Goal: Task Accomplishment & Management: Manage account settings

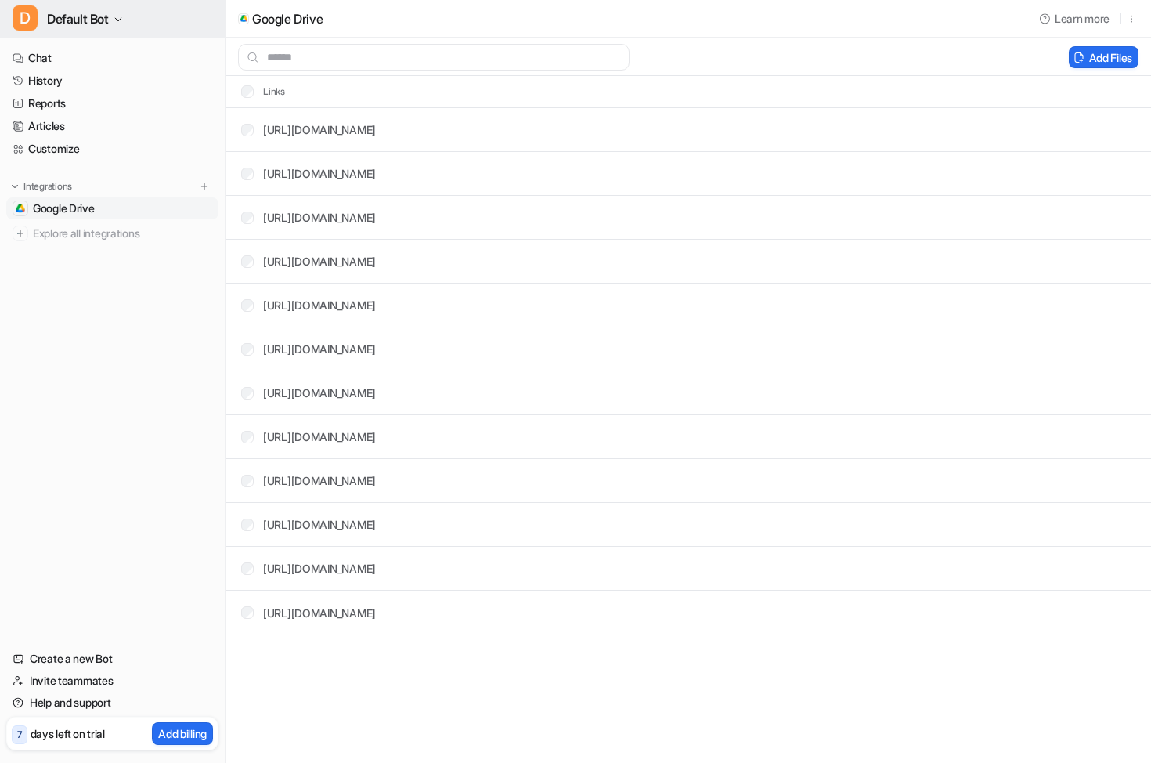
click at [72, 21] on span "Default Bot" at bounding box center [78, 19] width 62 height 22
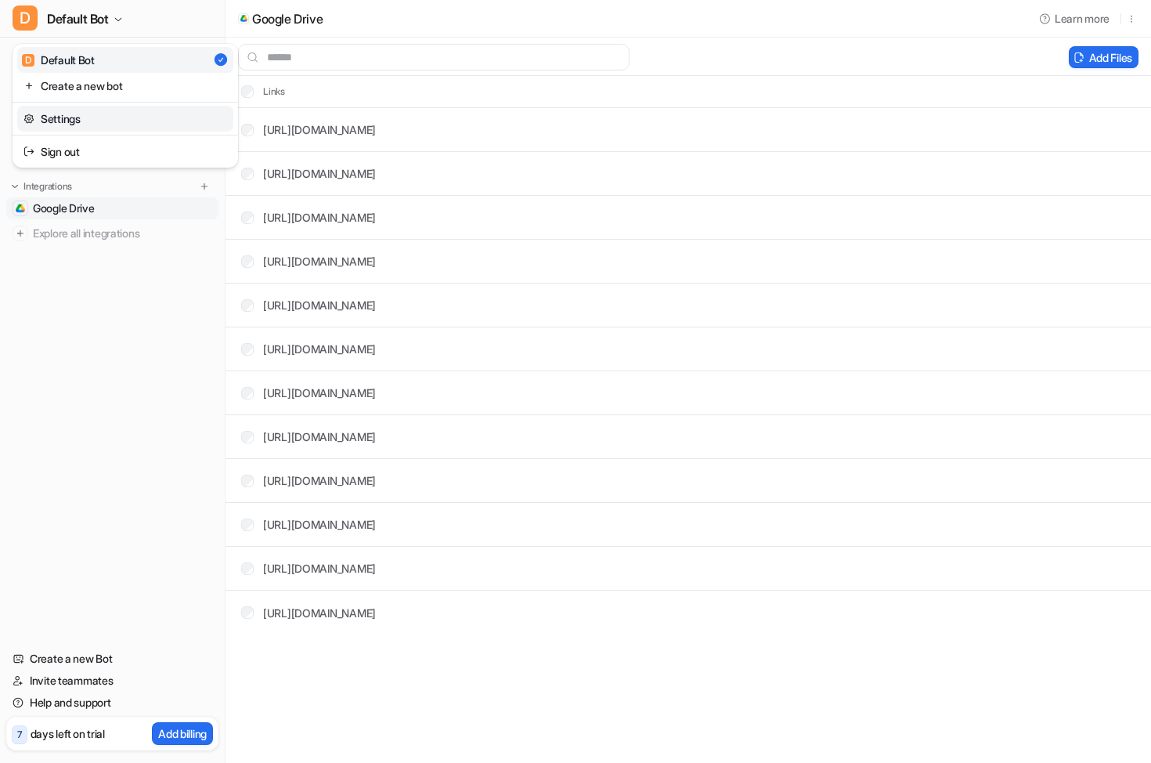
click at [74, 108] on link "Settings" at bounding box center [125, 119] width 216 height 26
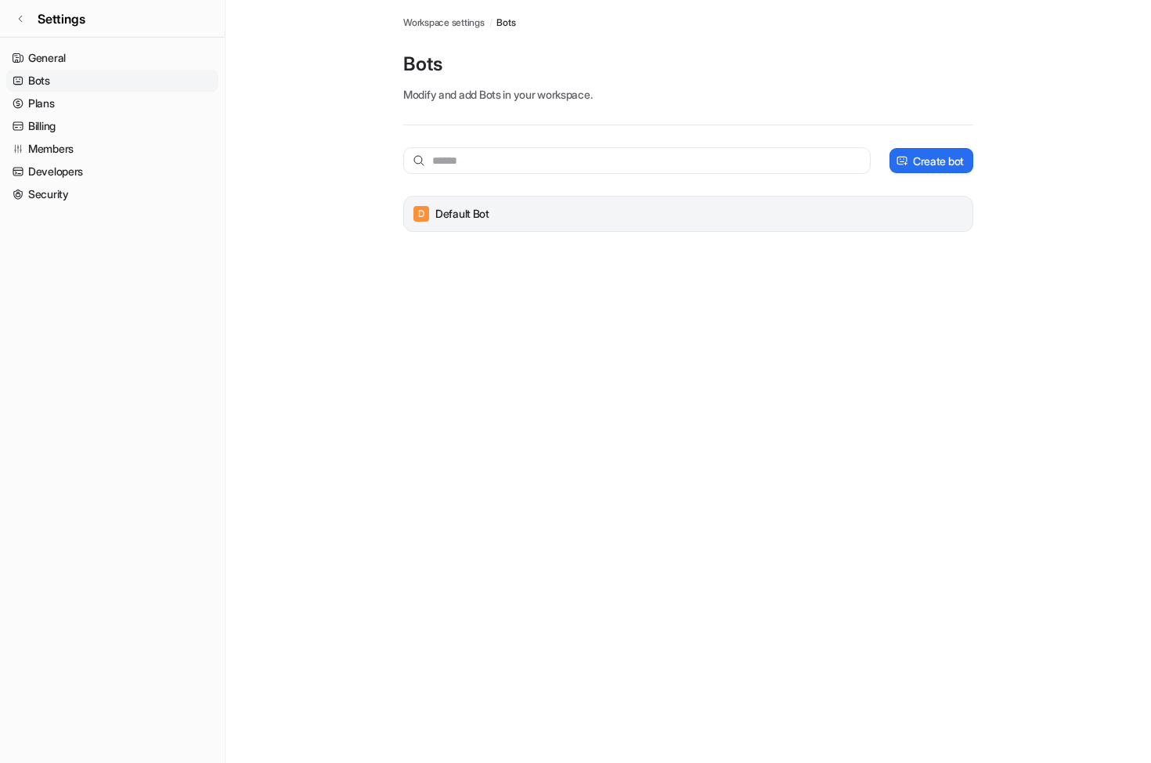
click at [488, 221] on p "Default Bot" at bounding box center [462, 214] width 54 height 16
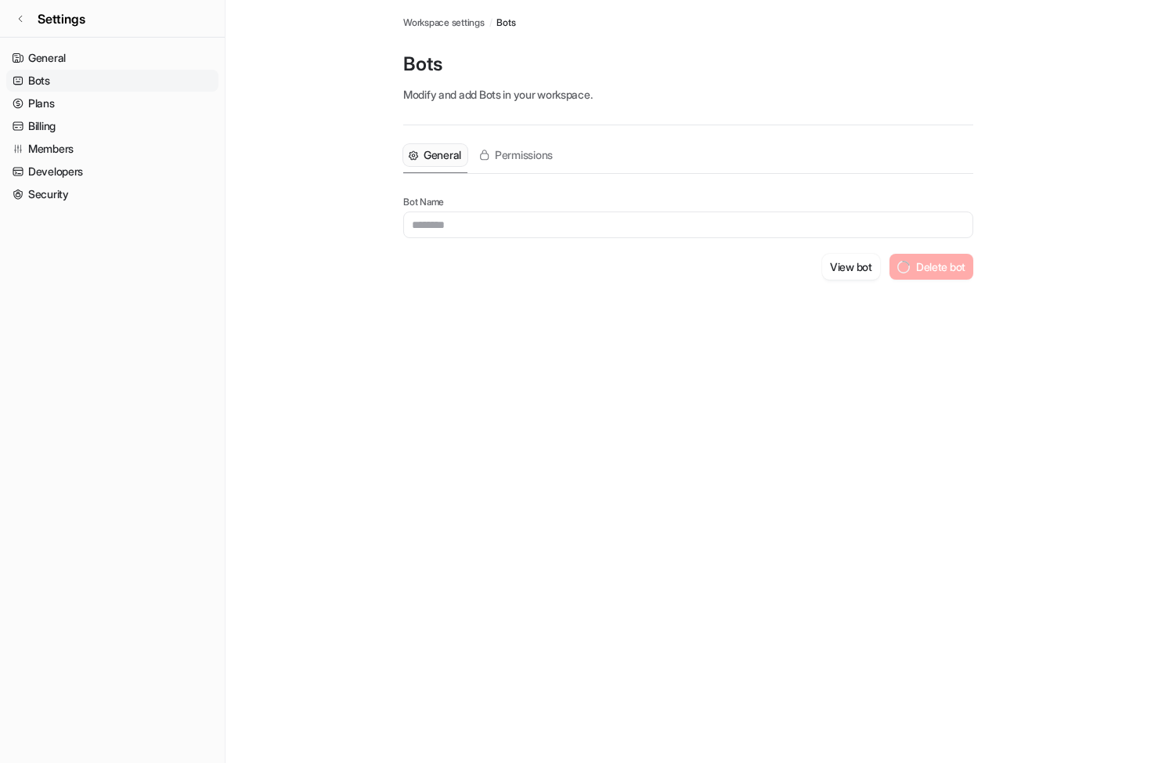
type input "**********"
click at [518, 148] on span "Permissions" at bounding box center [524, 155] width 58 height 16
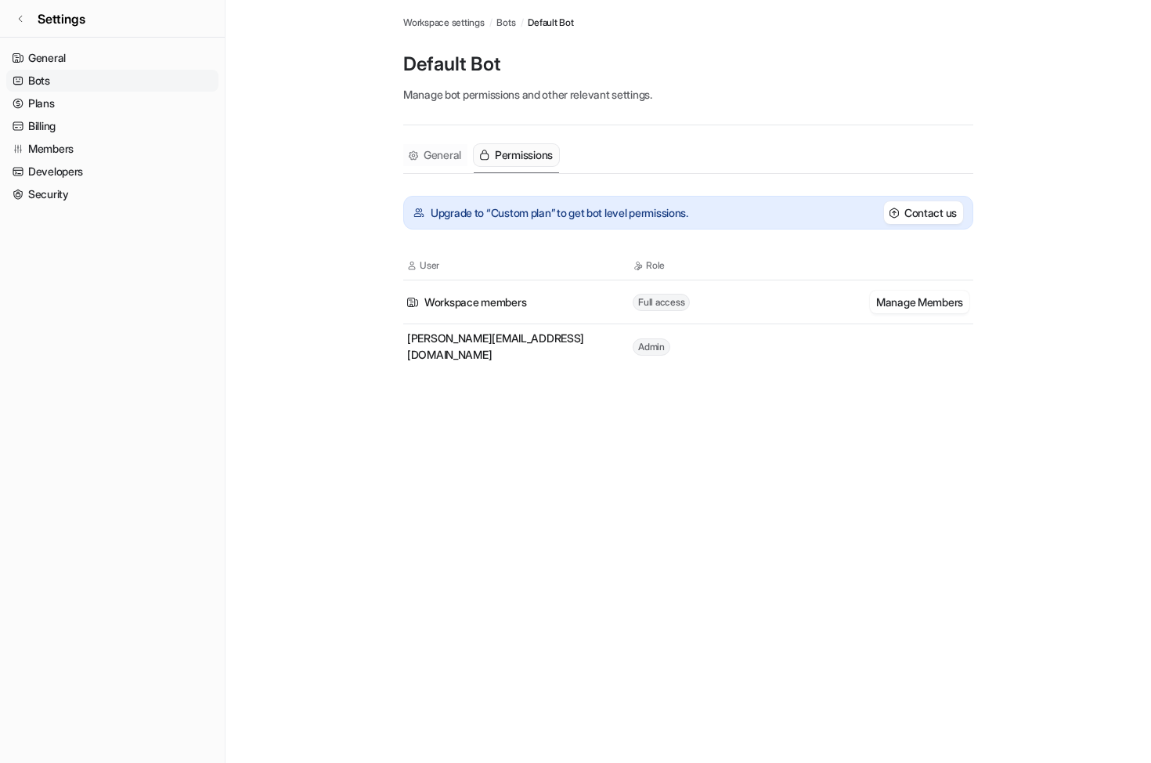
click at [431, 156] on span "General" at bounding box center [443, 155] width 38 height 16
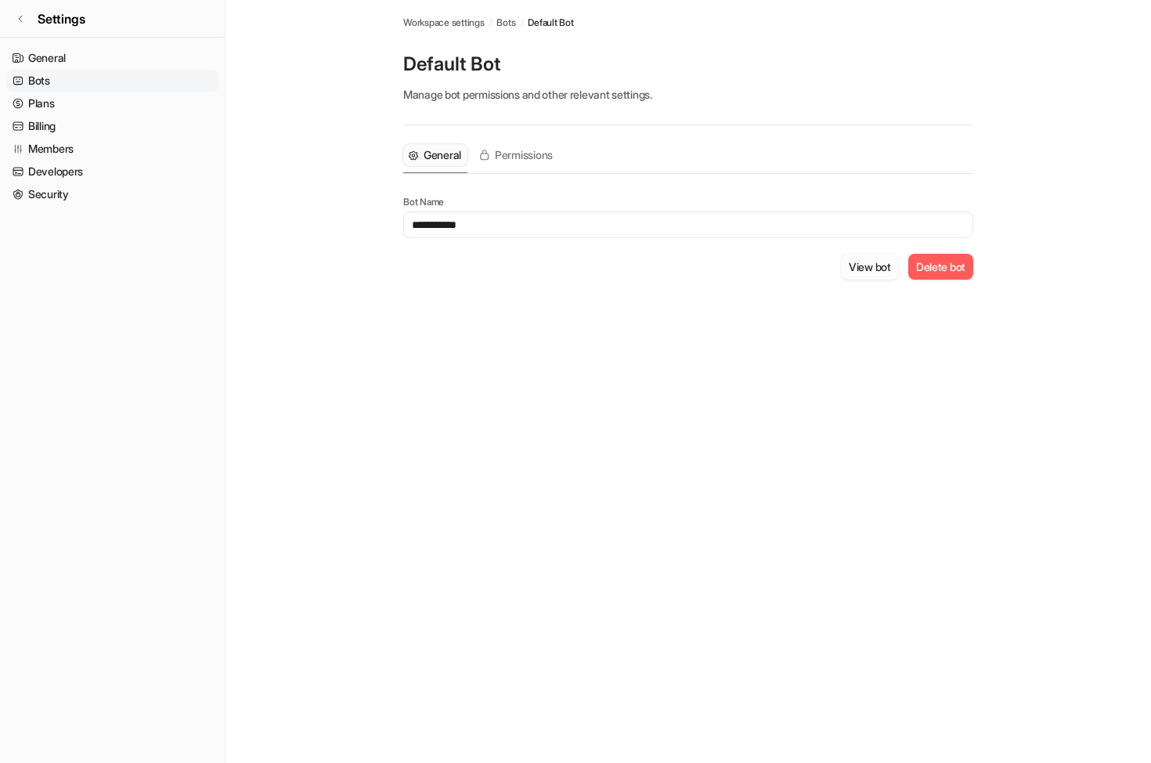
click at [857, 270] on button "View bot" at bounding box center [870, 267] width 58 height 26
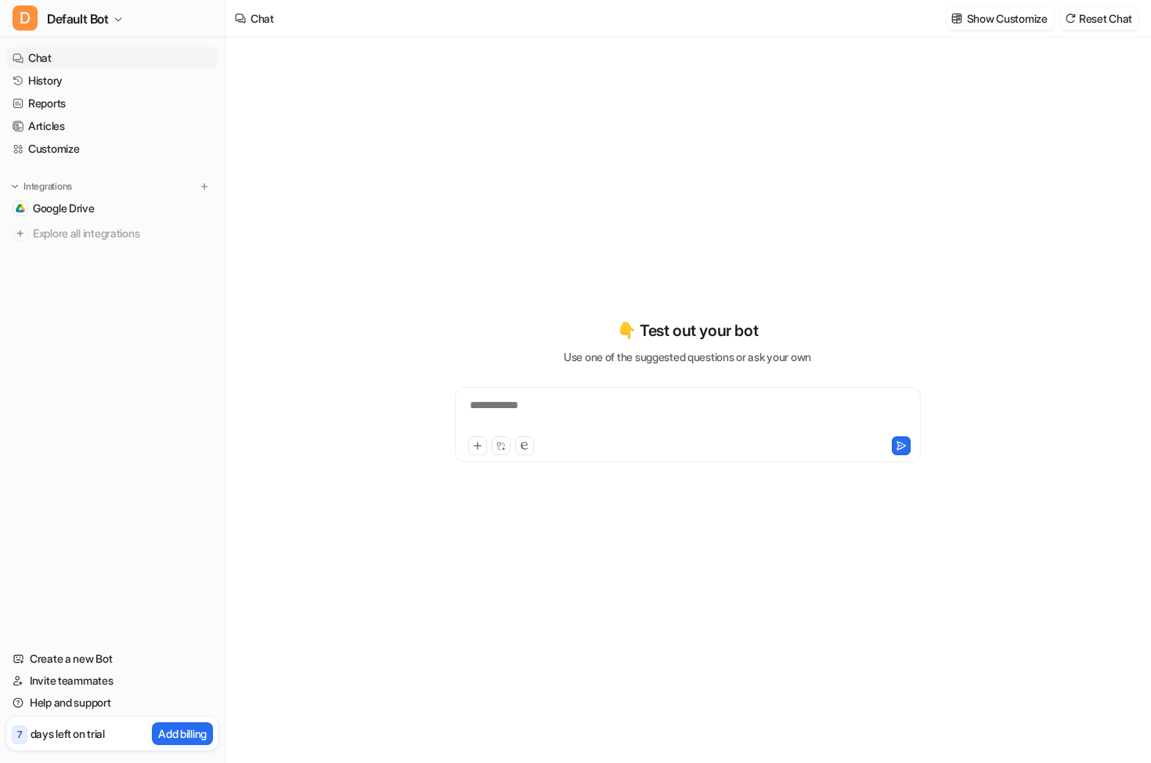
click at [514, 416] on div "**********" at bounding box center [688, 415] width 458 height 36
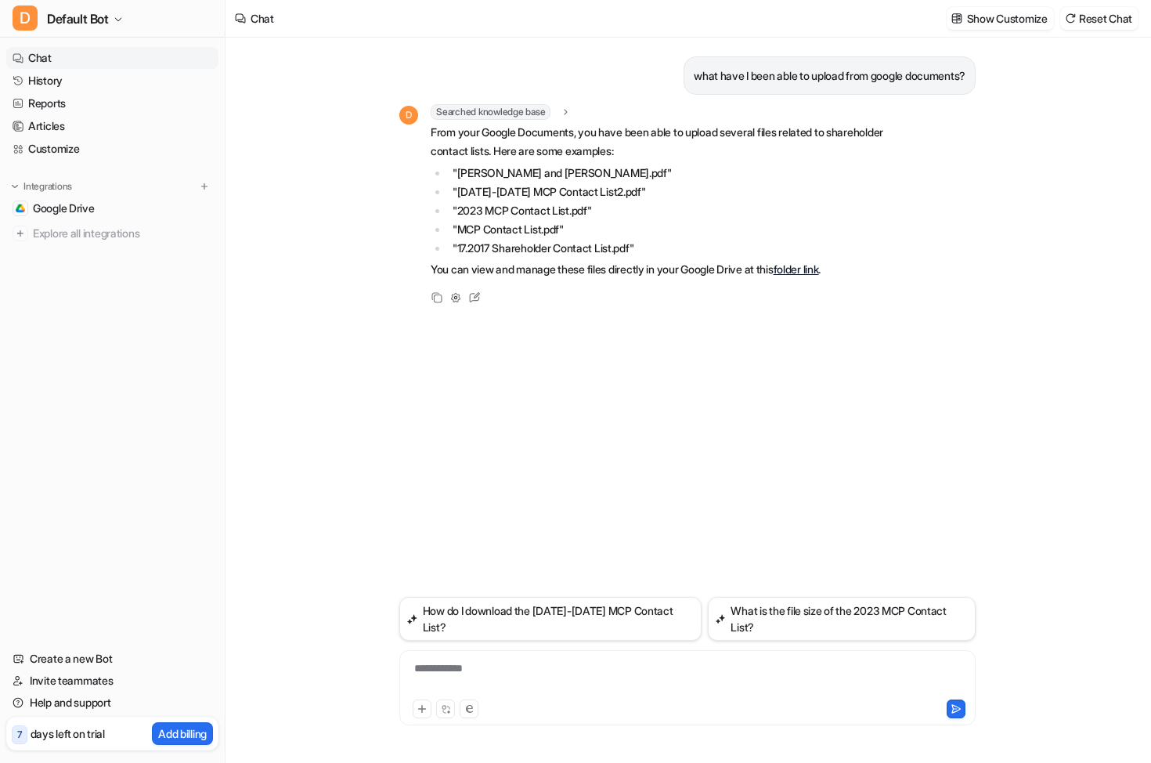
click at [819, 267] on link "folder link" at bounding box center [796, 268] width 45 height 13
click at [34, 200] on span "Google Drive" at bounding box center [64, 208] width 62 height 16
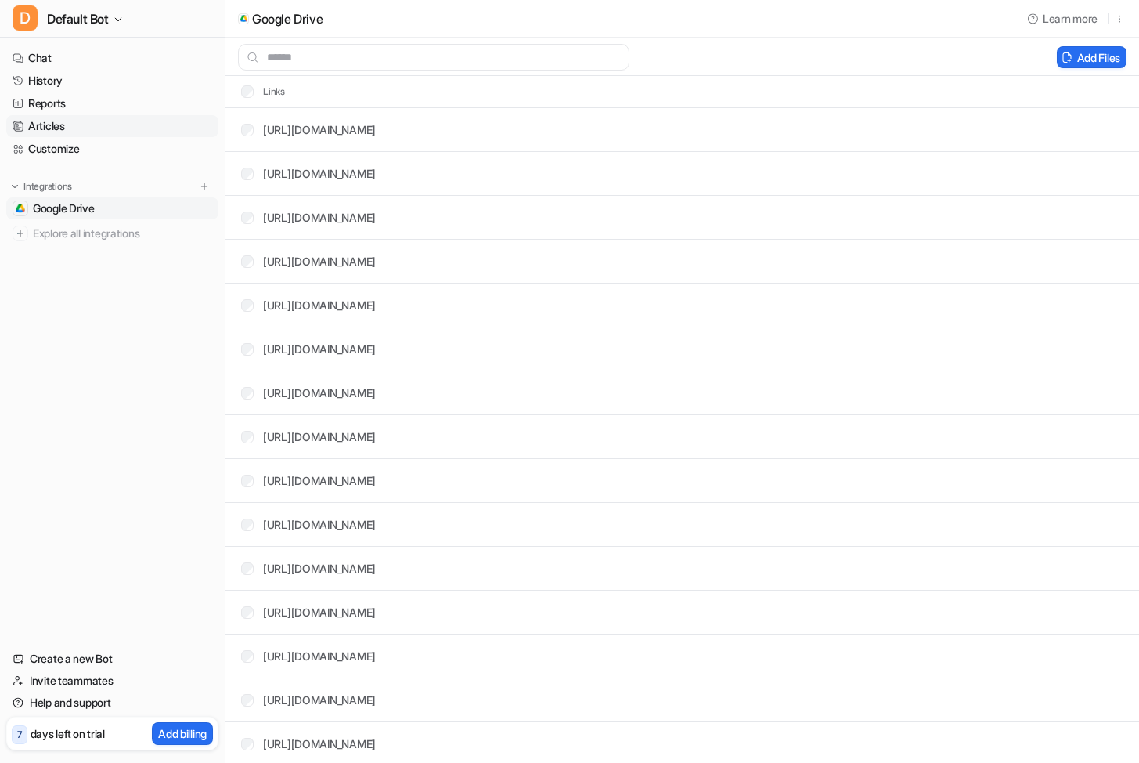
click at [40, 125] on link "Articles" at bounding box center [112, 126] width 212 height 22
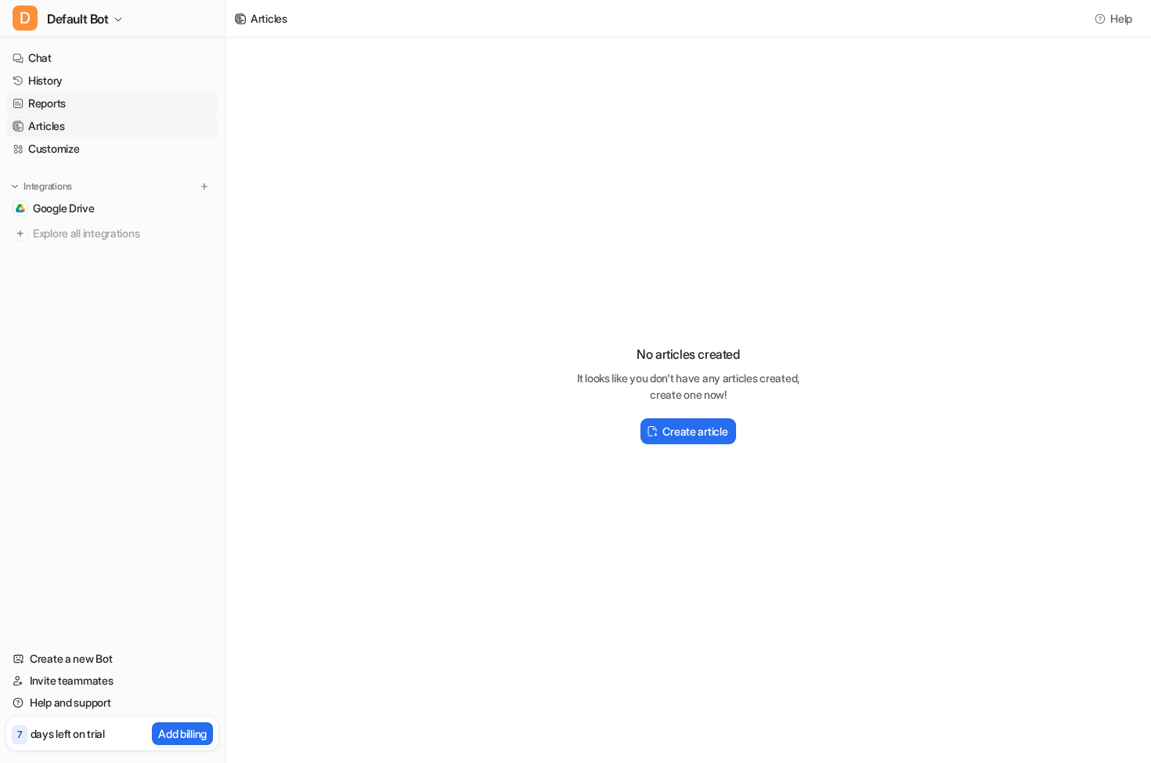
click at [41, 104] on link "Reports" at bounding box center [112, 103] width 212 height 22
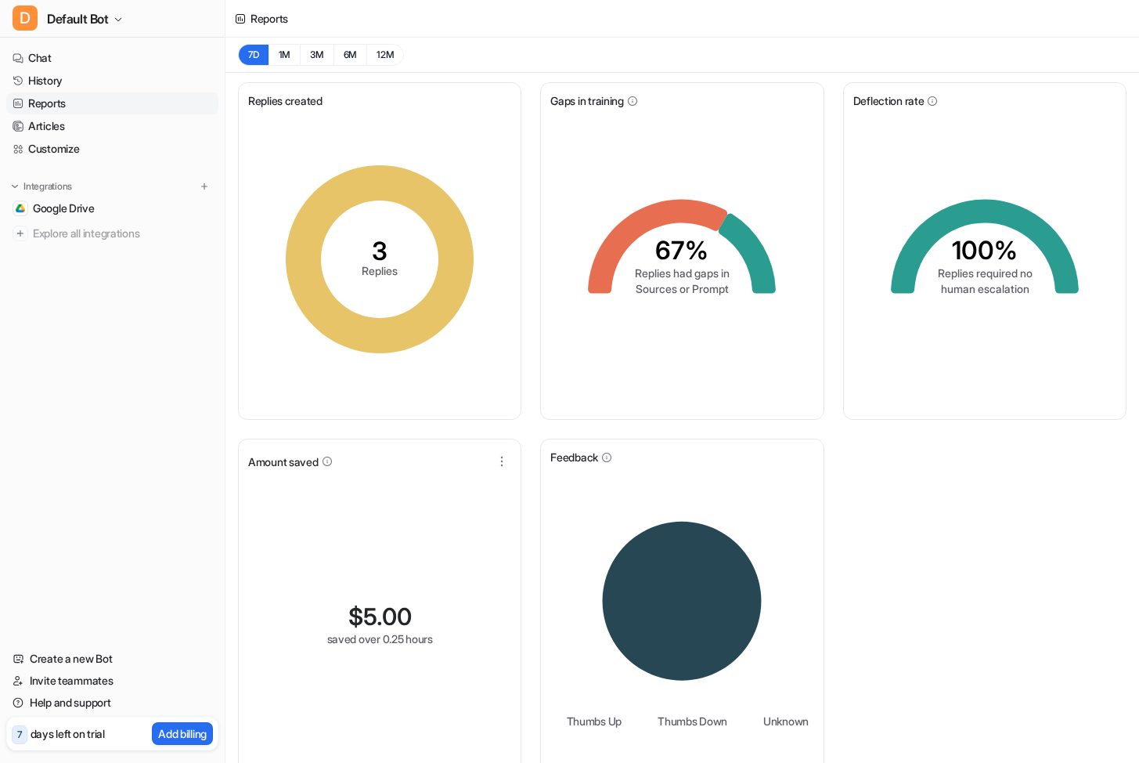
scroll to position [31, 0]
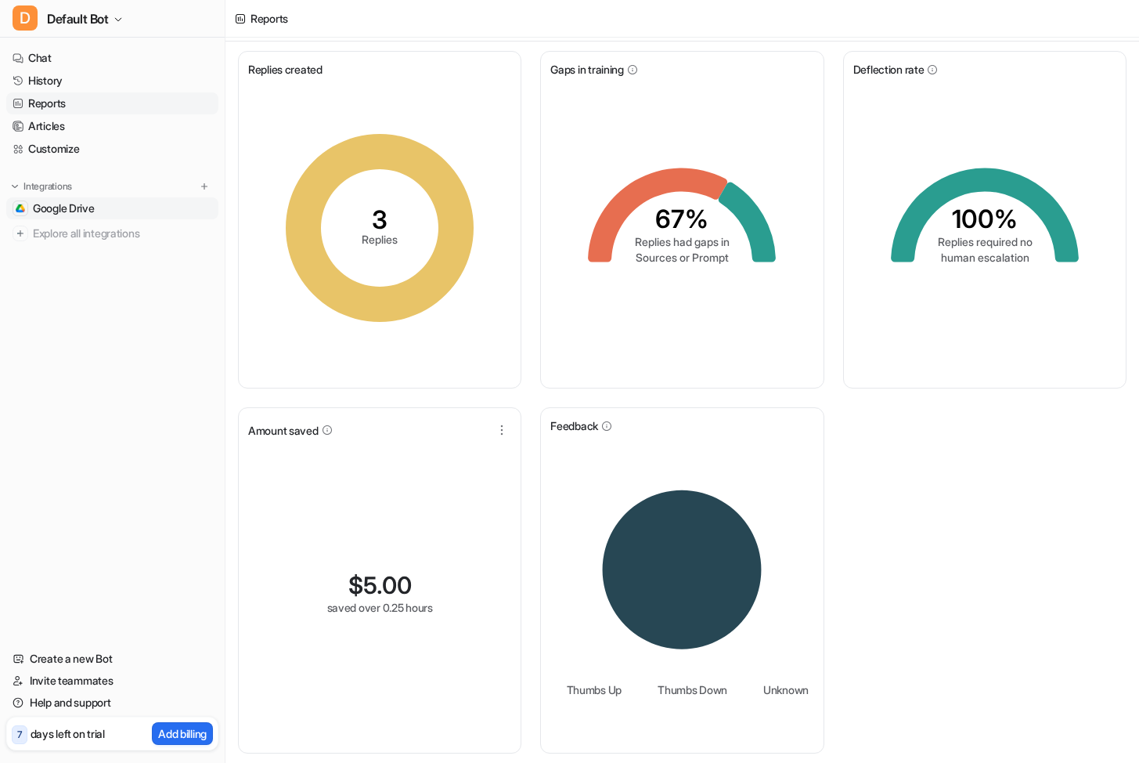
click at [63, 204] on span "Google Drive" at bounding box center [64, 208] width 62 height 16
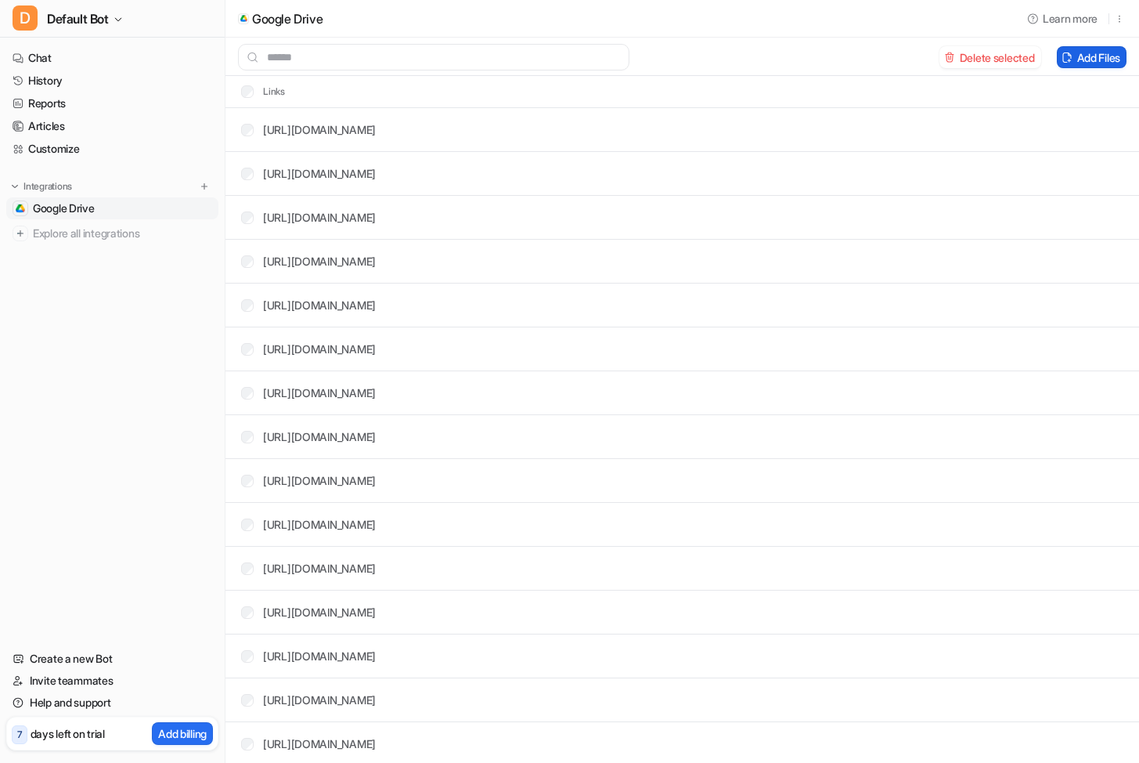
click at [1089, 61] on button "Add Files" at bounding box center [1092, 57] width 70 height 22
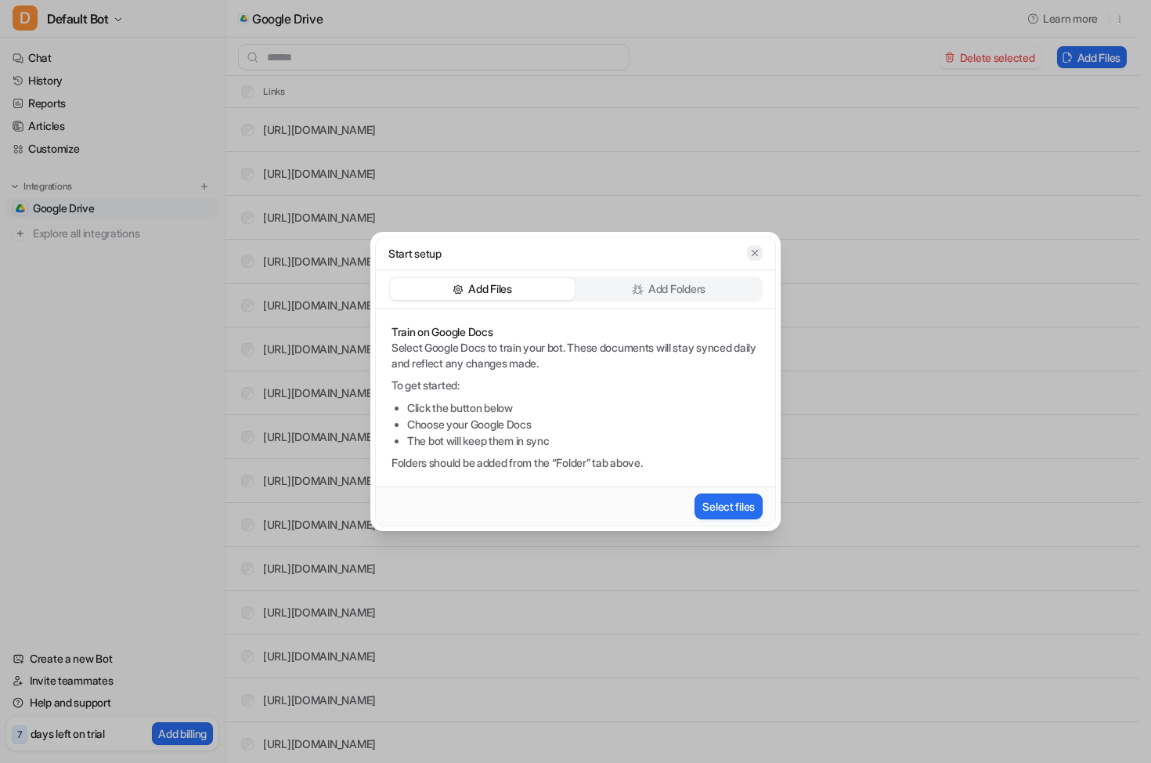
click at [758, 252] on icon "button" at bounding box center [754, 252] width 11 height 11
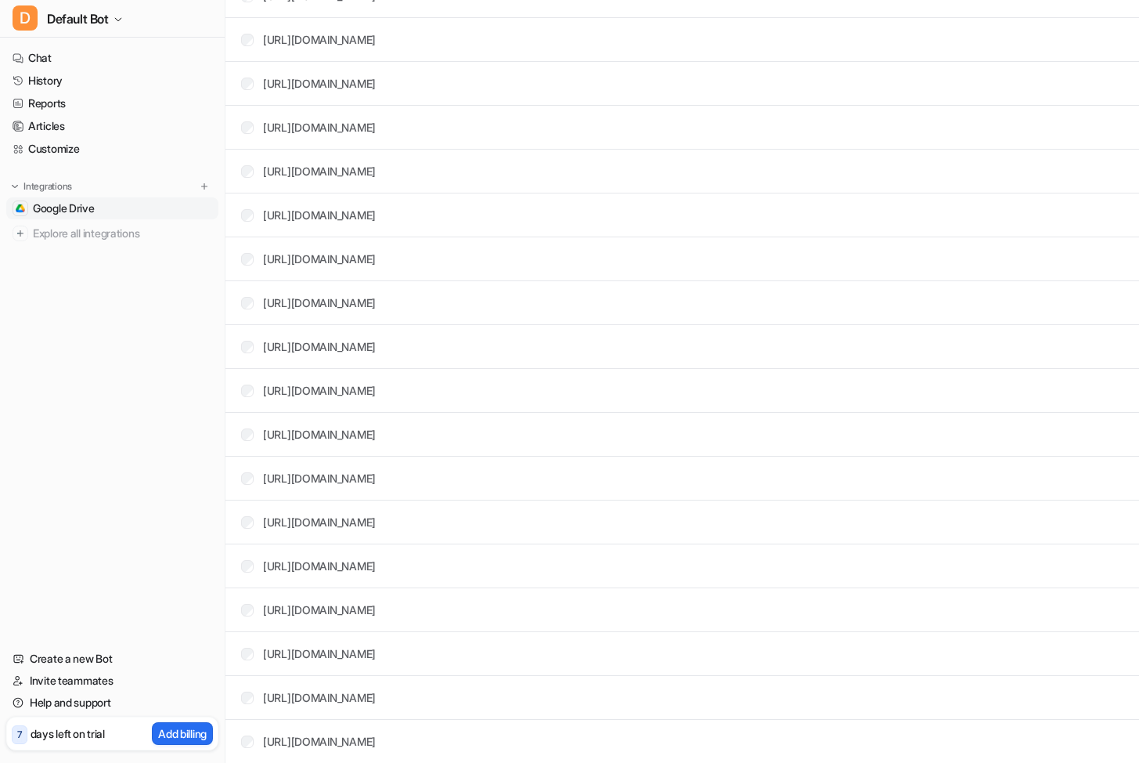
scroll to position [5879, 0]
